Goal: Check status: Check status

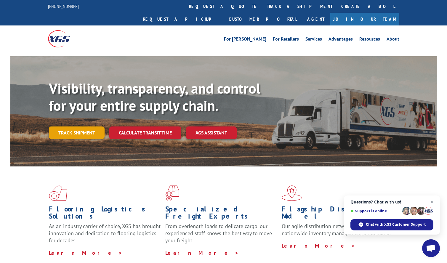
click at [82, 127] on link "Track shipment" at bounding box center [77, 133] width 56 height 12
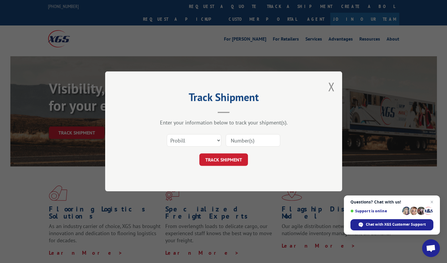
click at [250, 142] on input at bounding box center [253, 141] width 55 height 12
paste input "242992"
type input "242992"
click at [222, 160] on button "TRACK SHIPMENT" at bounding box center [224, 160] width 49 height 12
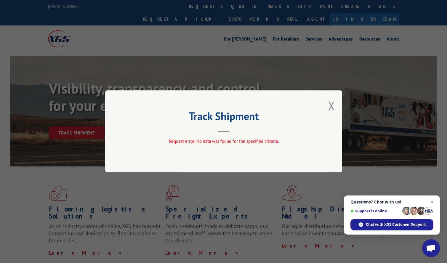
click at [231, 140] on span "Request error: No data was found for the specified criteria." at bounding box center [224, 142] width 110 height 6
click at [331, 105] on button "Close modal" at bounding box center [332, 106] width 7 height 16
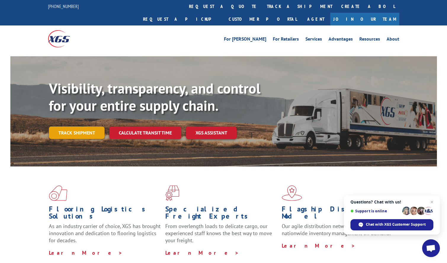
click at [75, 127] on link "Track shipment" at bounding box center [77, 133] width 56 height 12
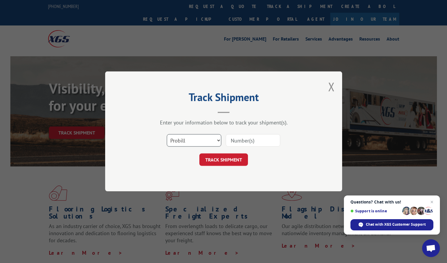
select select "bol"
click at [244, 143] on input at bounding box center [253, 141] width 55 height 12
paste input "242992"
type input "242992"
click at [227, 162] on button "TRACK SHIPMENT" at bounding box center [224, 160] width 49 height 12
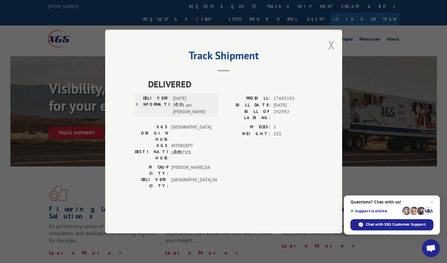
click at [332, 53] on button "Close modal" at bounding box center [332, 45] width 7 height 16
